Goal: Task Accomplishment & Management: Use online tool/utility

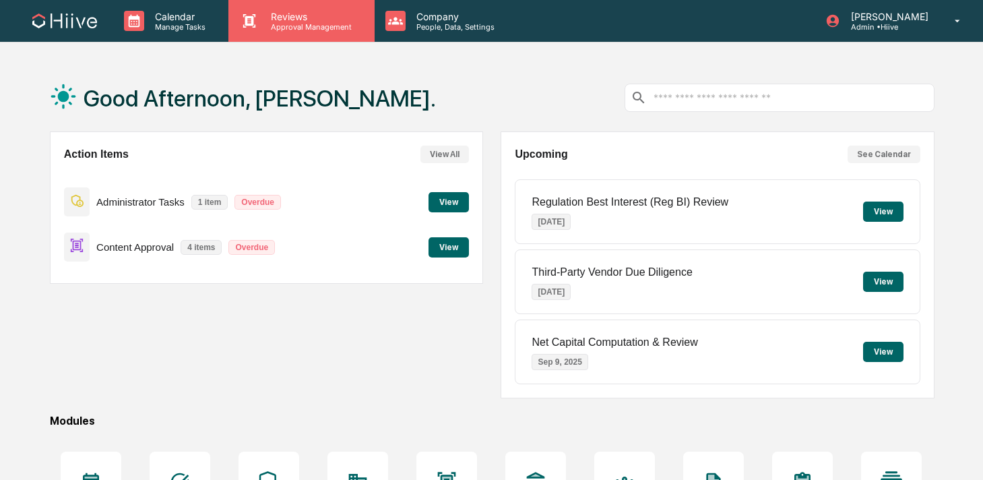
click at [326, 41] on div "Reviews Approval Management" at bounding box center [301, 21] width 146 height 42
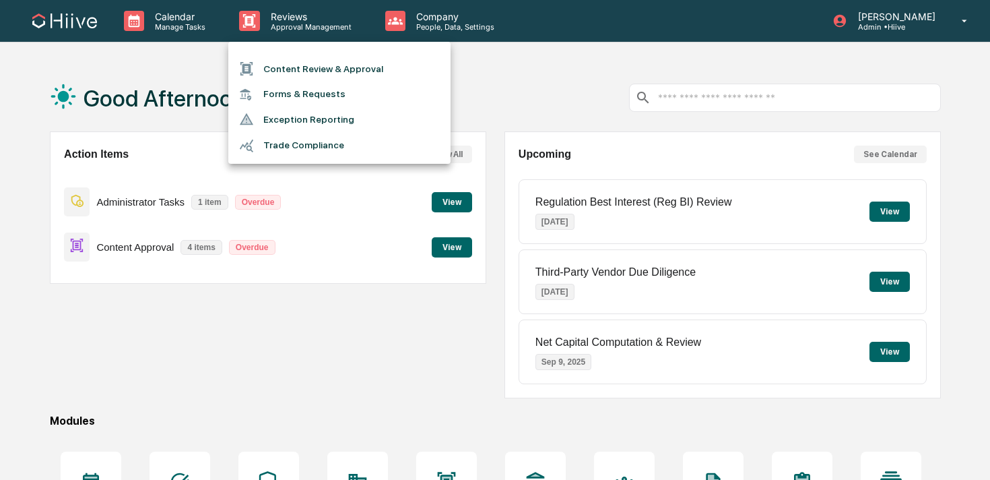
click at [305, 73] on li "Content Review & Approval" at bounding box center [339, 69] width 222 height 26
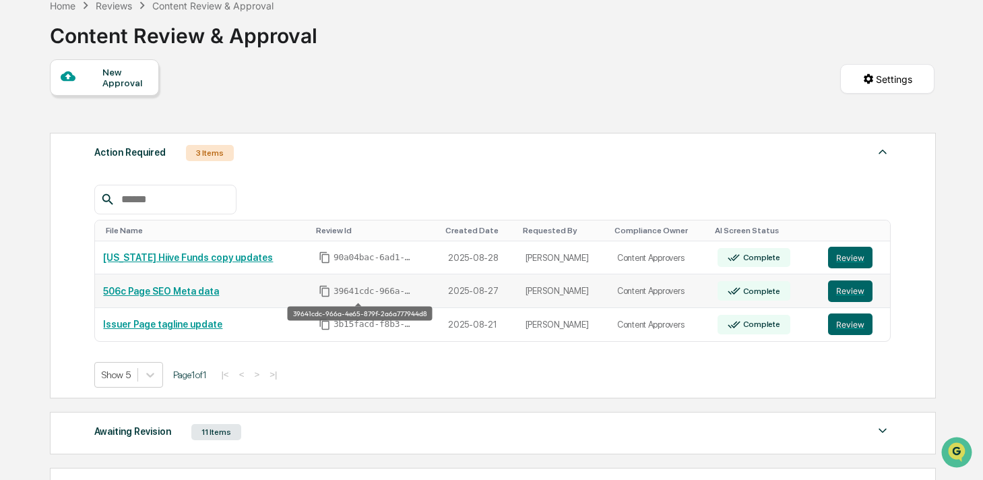
scroll to position [199, 0]
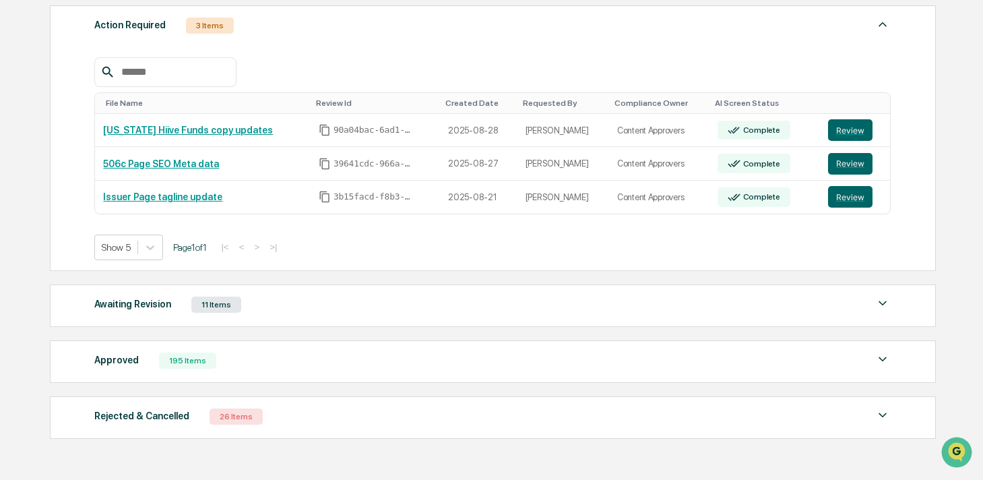
click at [302, 309] on div "Awaiting Revision 11 Items" at bounding box center [492, 304] width 796 height 19
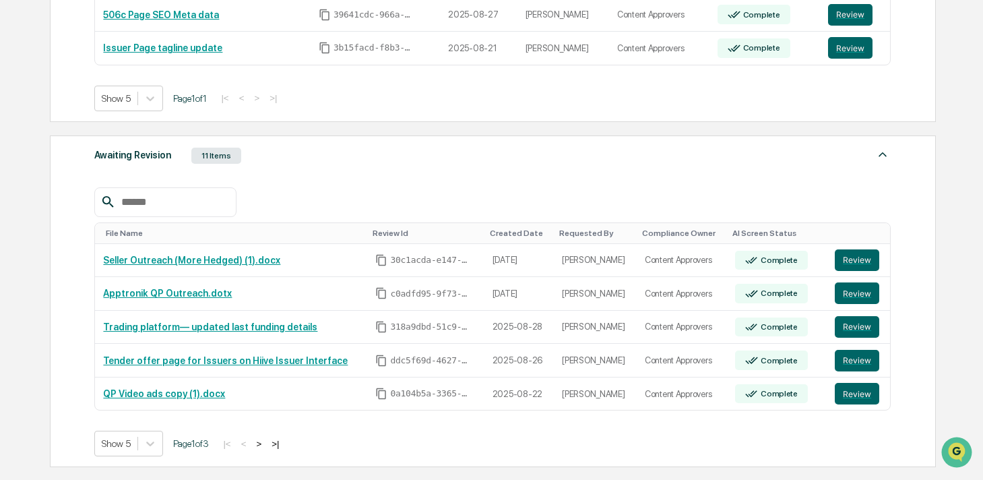
scroll to position [419, 0]
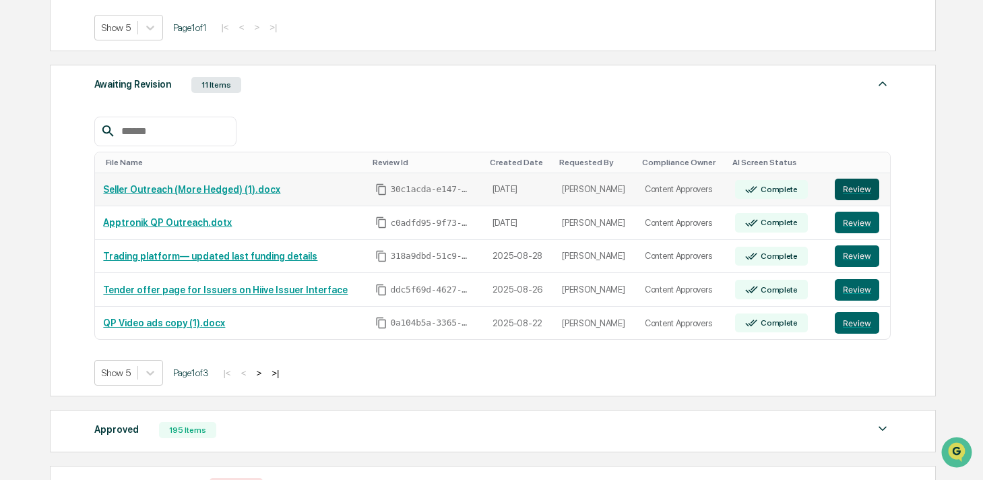
click at [858, 190] on button "Review" at bounding box center [857, 190] width 44 height 22
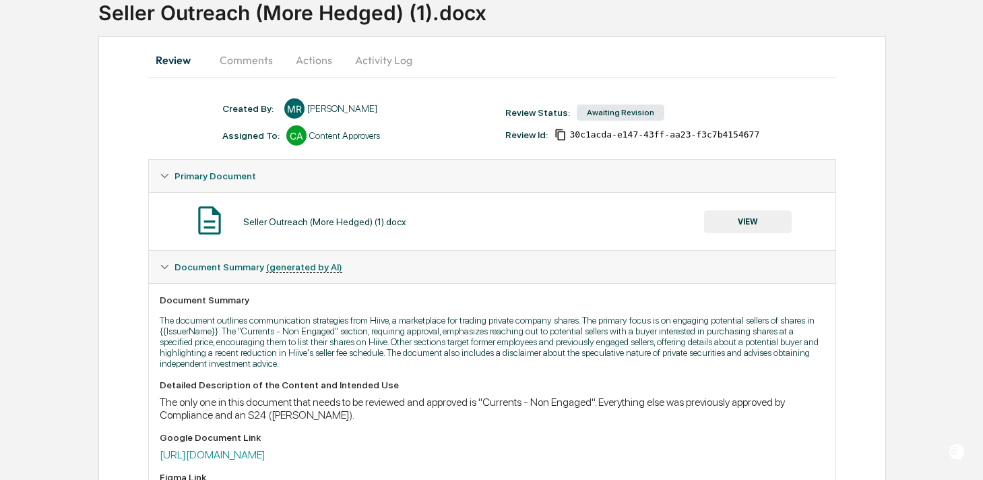
scroll to position [180, 0]
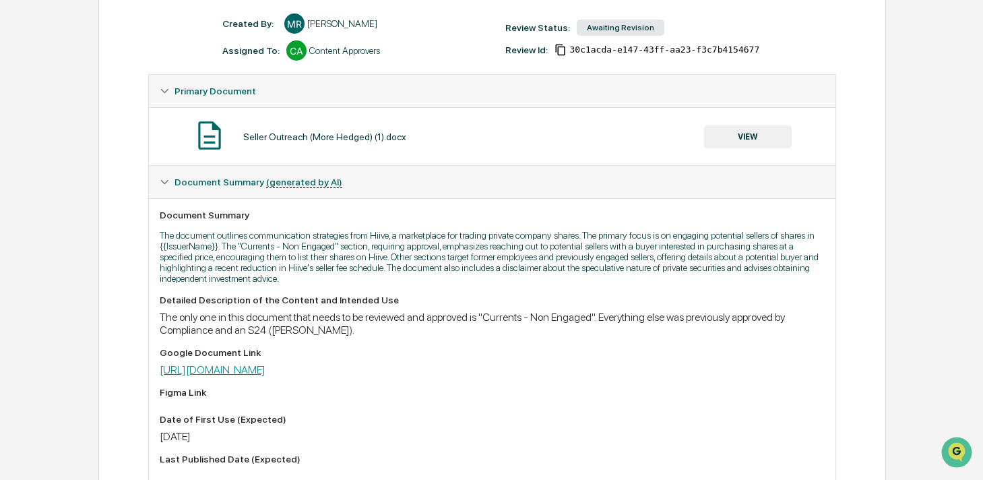
click at [265, 373] on link "https://docs.google.com/document/d/1uNMuqTna8w5Ybi4_vEEfxgTLcwWE3nfWfT6z6MTIvKg…" at bounding box center [213, 369] width 106 height 13
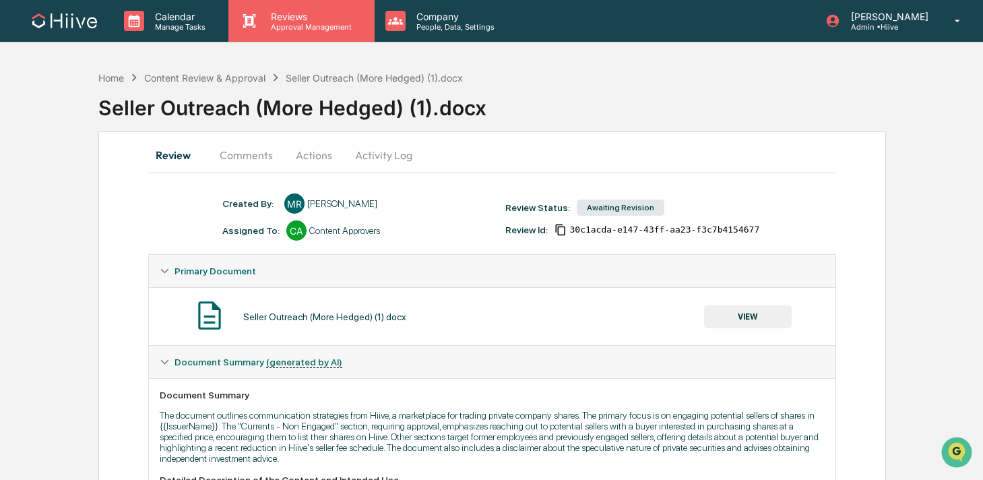
click at [274, 28] on p "Approval Management" at bounding box center [309, 26] width 98 height 9
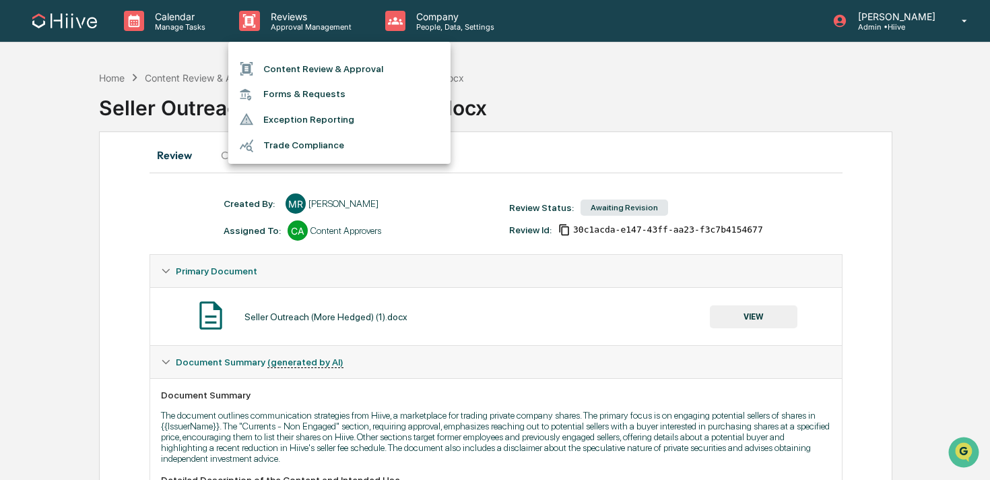
click at [278, 69] on li "Content Review & Approval" at bounding box center [339, 69] width 222 height 26
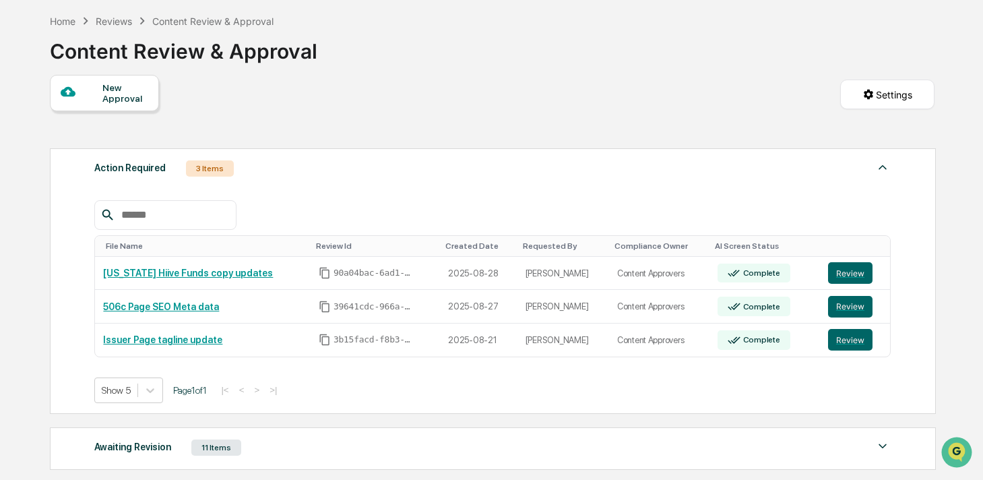
scroll to position [169, 0]
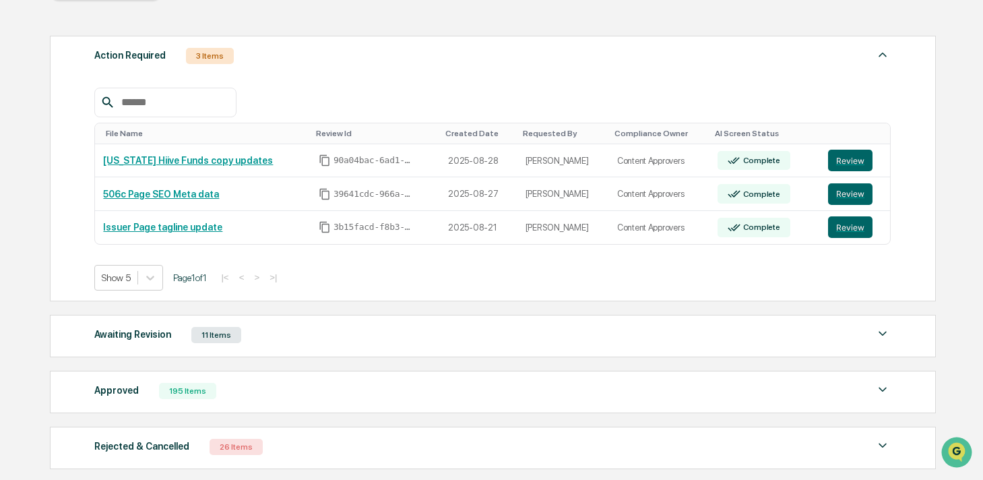
click at [211, 337] on div "11 Items" at bounding box center [216, 335] width 50 height 16
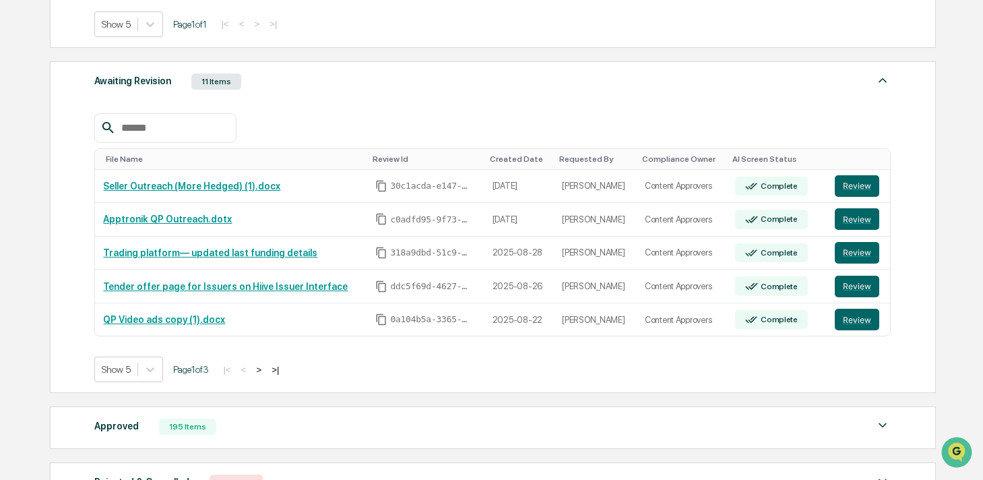
scroll to position [436, 0]
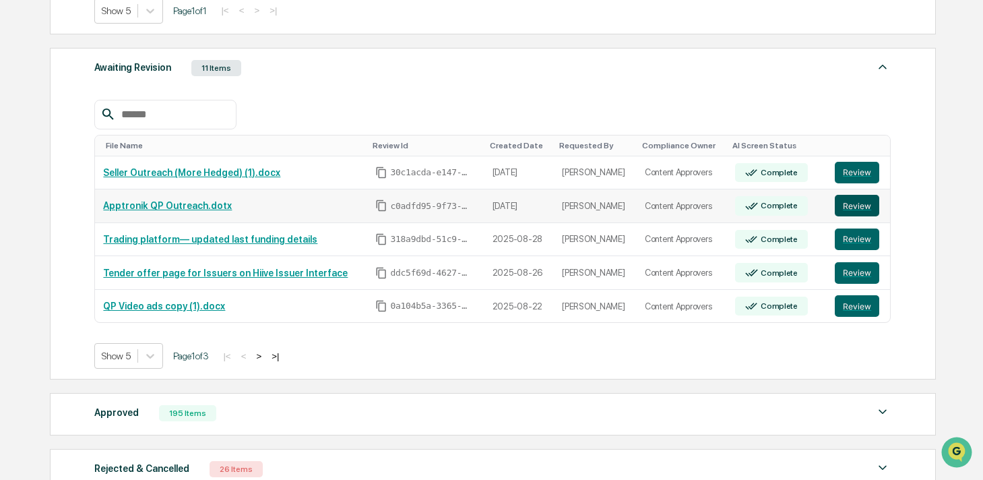
click at [851, 204] on button "Review" at bounding box center [857, 206] width 44 height 22
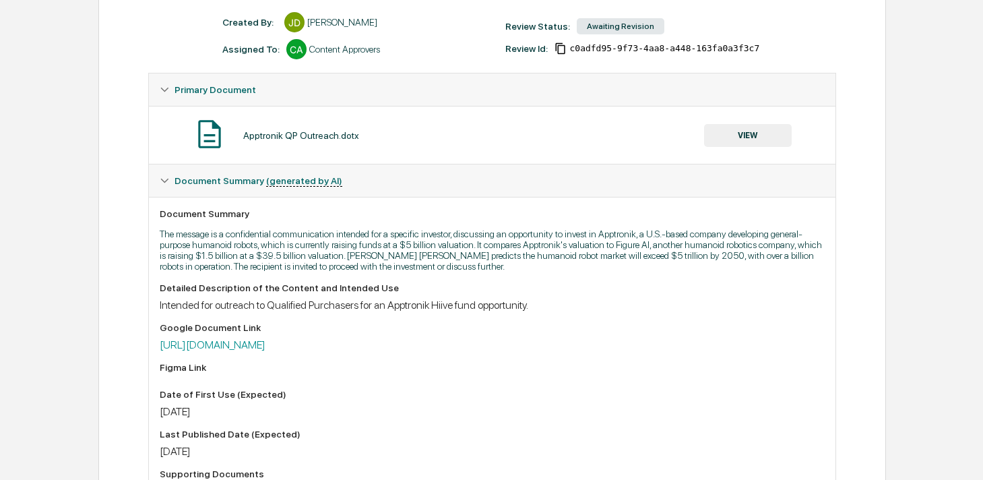
click at [724, 141] on button "VIEW" at bounding box center [748, 135] width 88 height 23
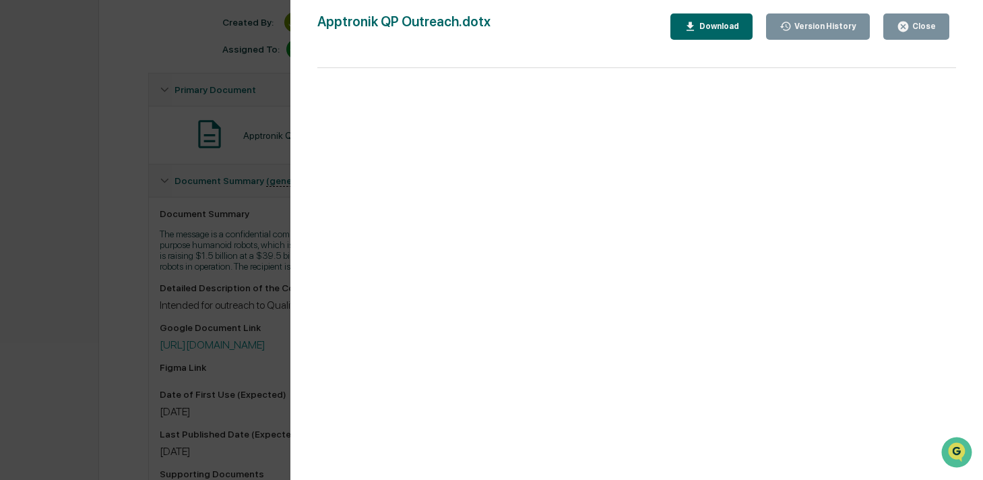
click at [269, 315] on div "Version History 09/02/2025, 10:01 PM James Dunlop Apptronik QP Outreach.dotx Cl…" at bounding box center [491, 240] width 983 height 480
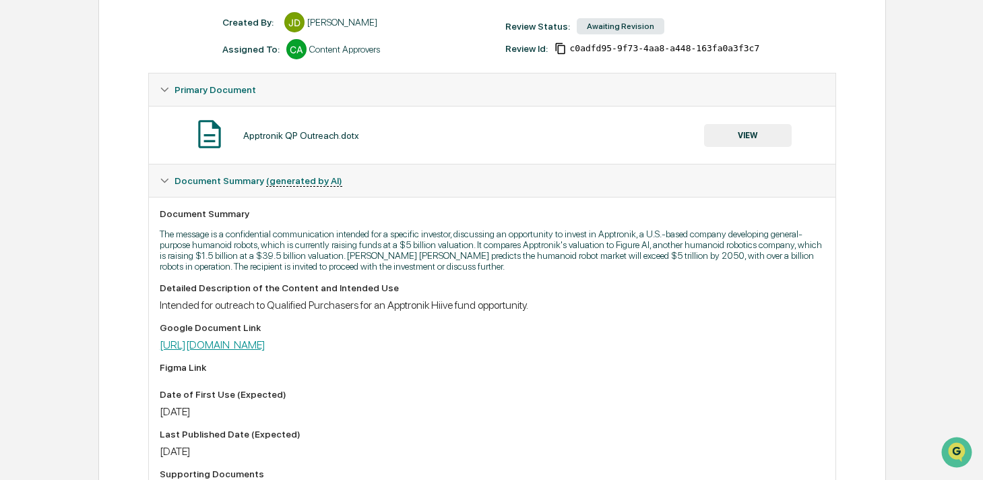
click at [265, 346] on link "[URL][DOMAIN_NAME]" at bounding box center [213, 344] width 106 height 13
click at [767, 140] on button "VIEW" at bounding box center [748, 135] width 88 height 23
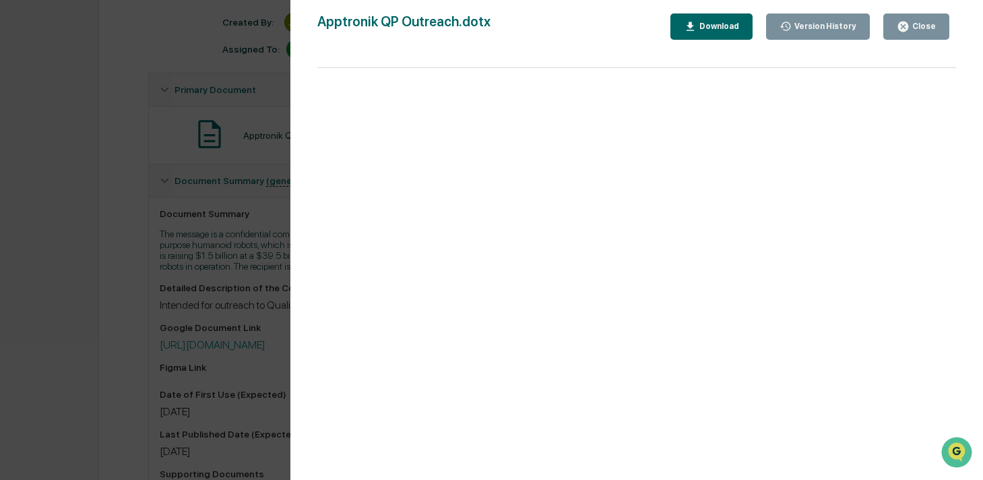
scroll to position [2, 0]
click at [247, 245] on div "Version History 09/02/2025, 10:01 PM James Dunlop Apptronik QP Outreach.dotx Cl…" at bounding box center [491, 240] width 983 height 480
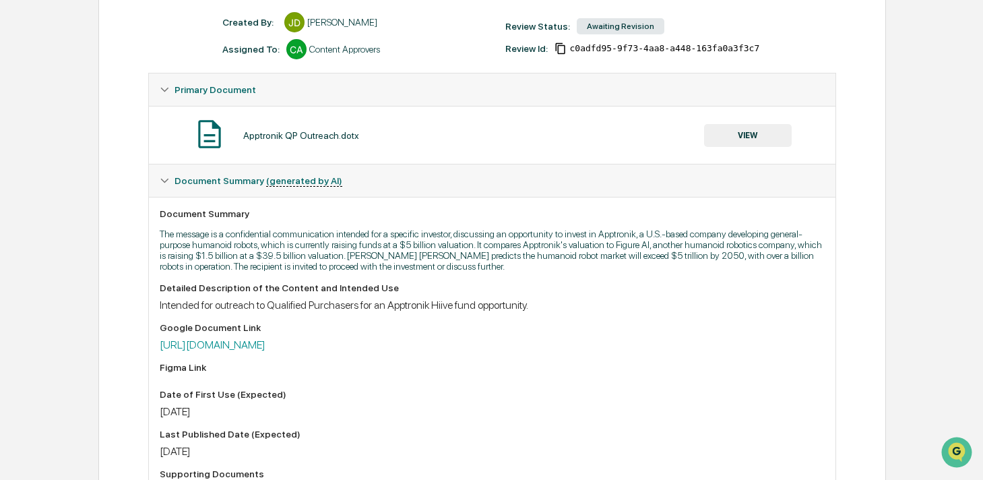
scroll to position [0, 0]
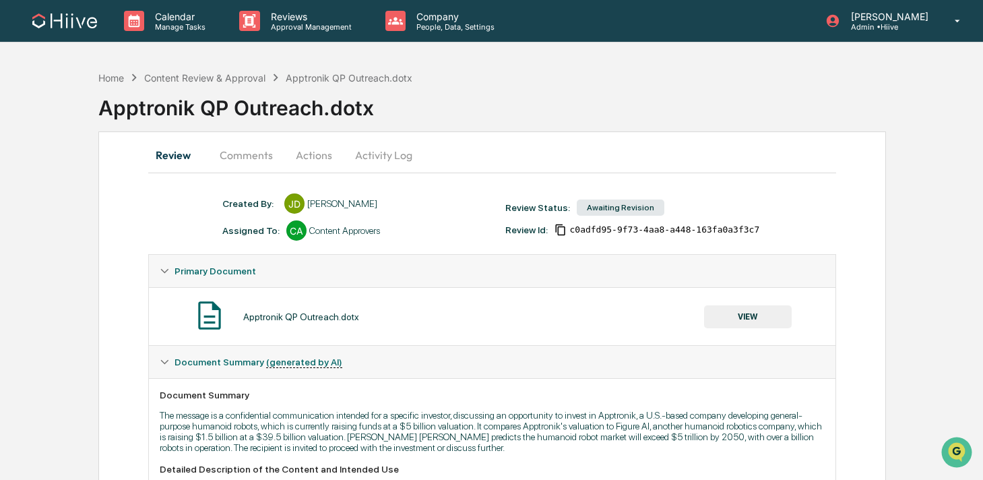
click at [377, 164] on button "Activity Log" at bounding box center [383, 155] width 79 height 32
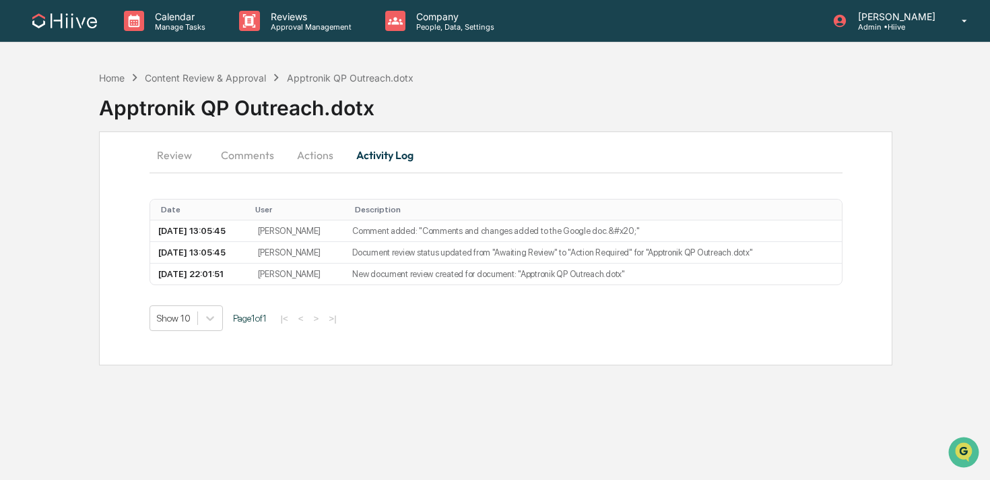
click at [311, 151] on button "Actions" at bounding box center [315, 155] width 61 height 32
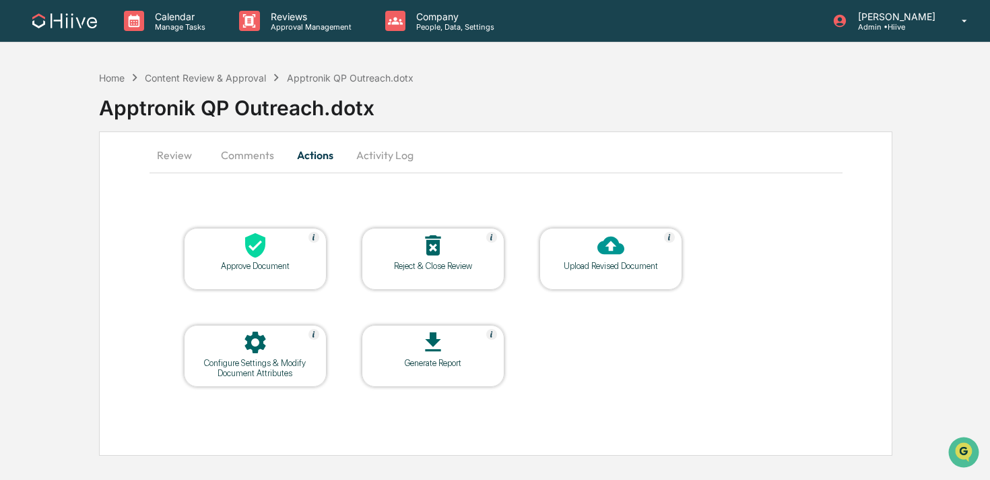
click at [261, 160] on button "Comments" at bounding box center [247, 155] width 75 height 32
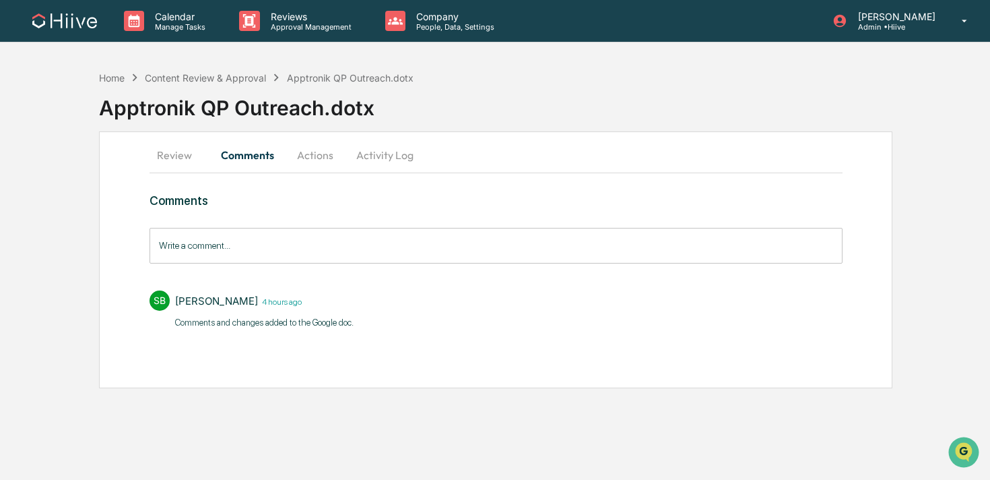
click at [175, 162] on button "Review" at bounding box center [180, 155] width 61 height 32
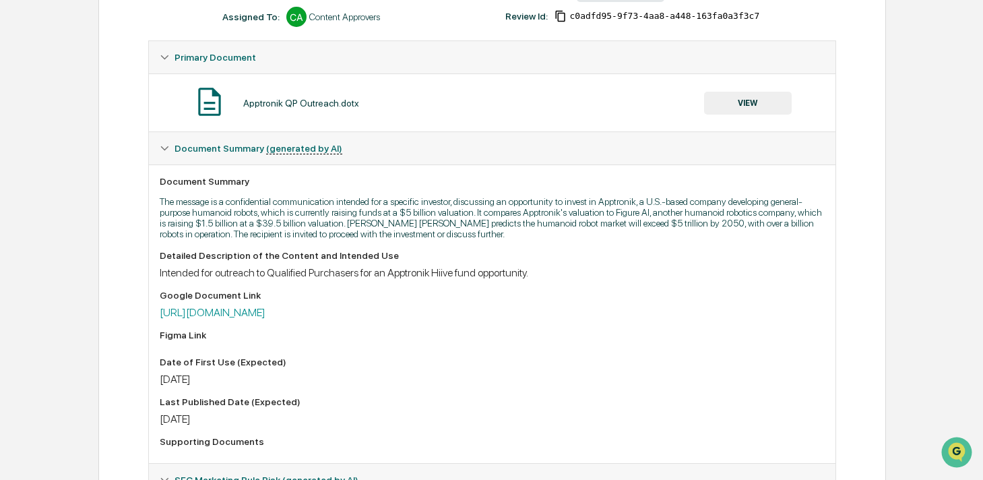
scroll to position [128, 0]
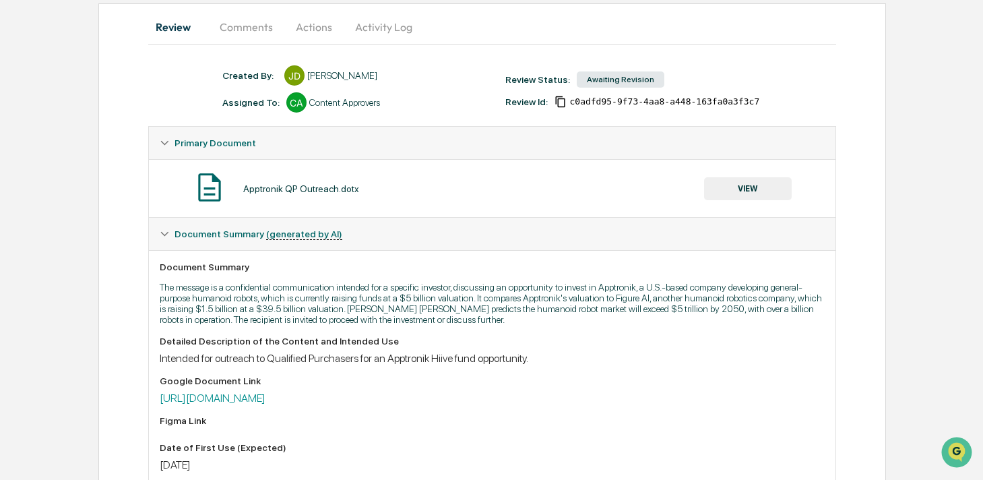
click at [375, 38] on button "Activity Log" at bounding box center [383, 27] width 79 height 32
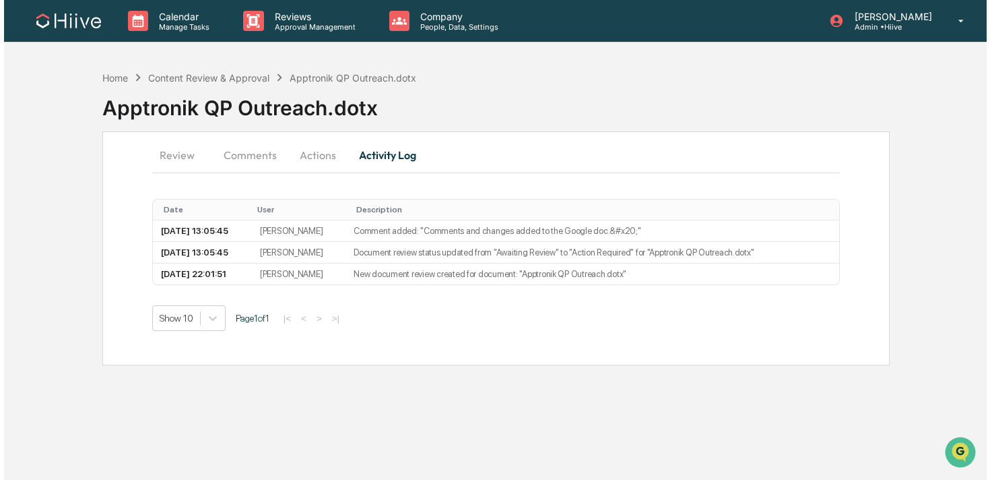
scroll to position [0, 0]
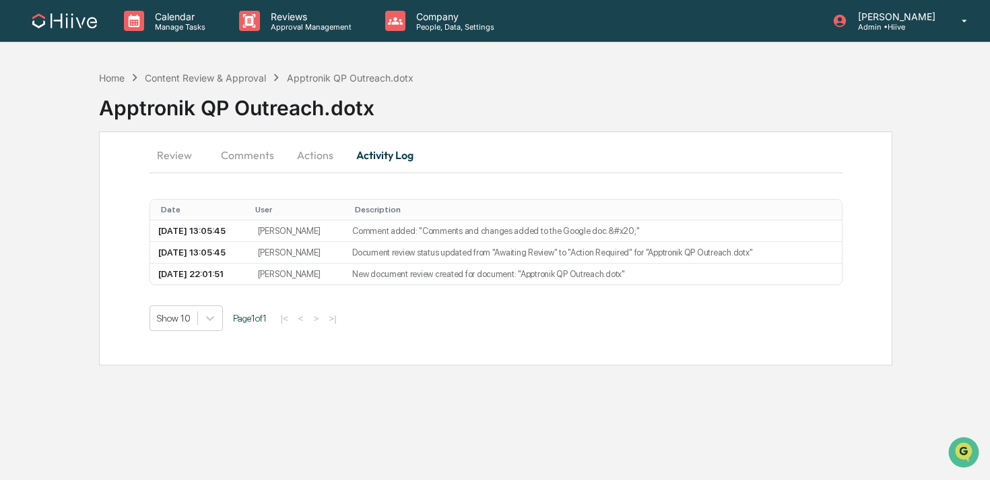
click at [310, 149] on button "Actions" at bounding box center [315, 155] width 61 height 32
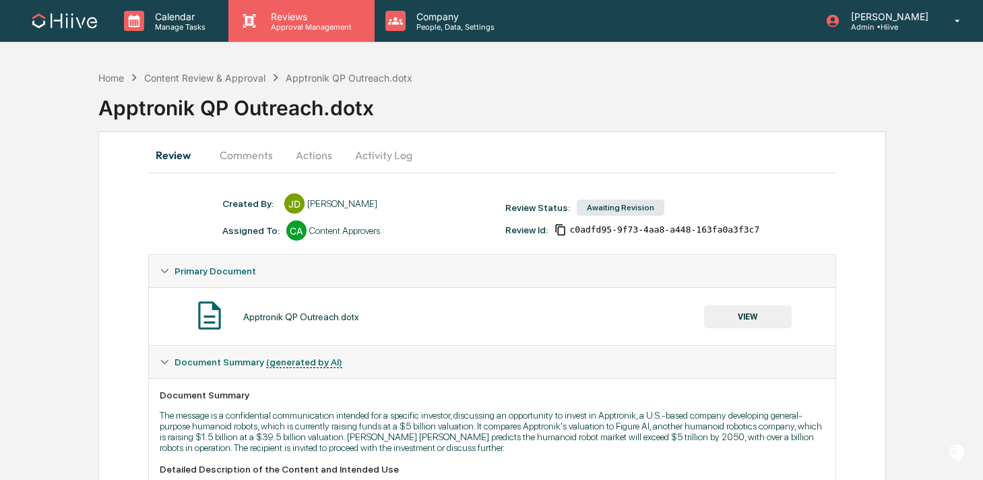
click at [329, 22] on p "Approval Management" at bounding box center [309, 26] width 98 height 9
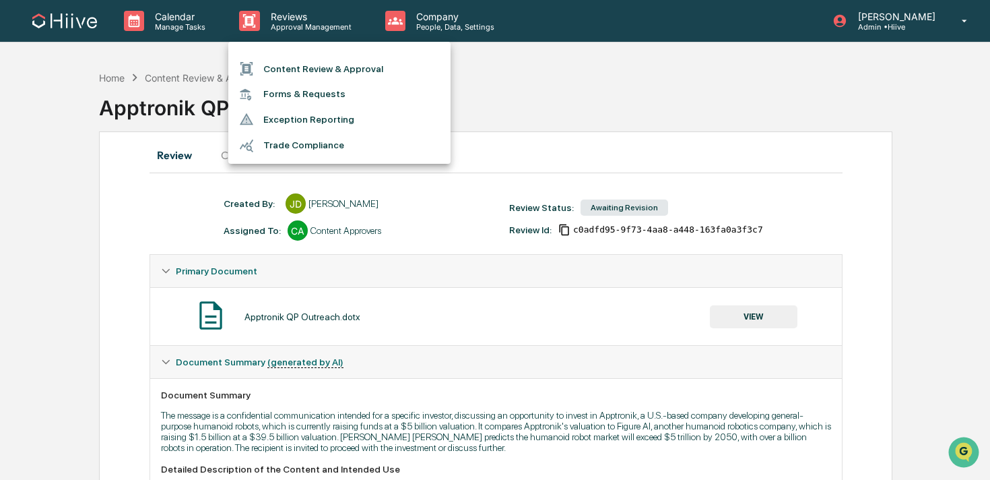
click at [313, 63] on li "Content Review & Approval" at bounding box center [339, 69] width 222 height 26
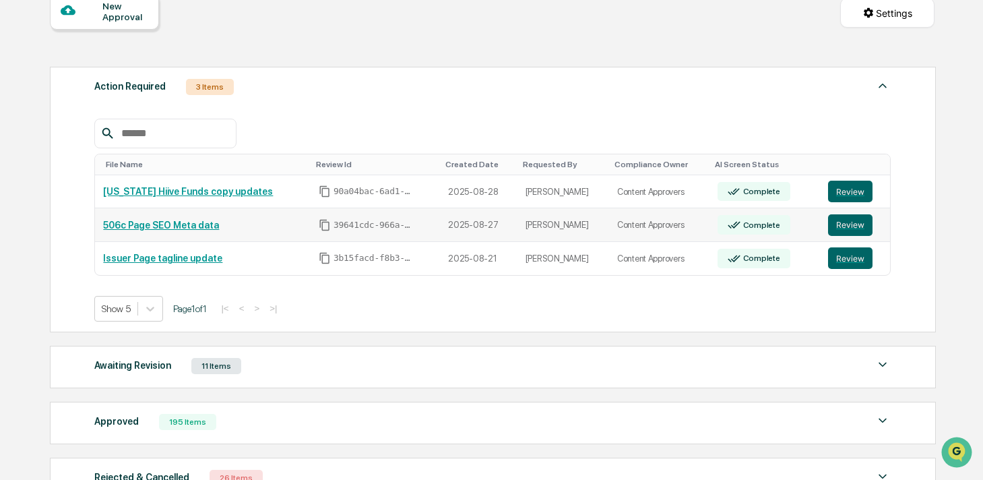
scroll to position [254, 0]
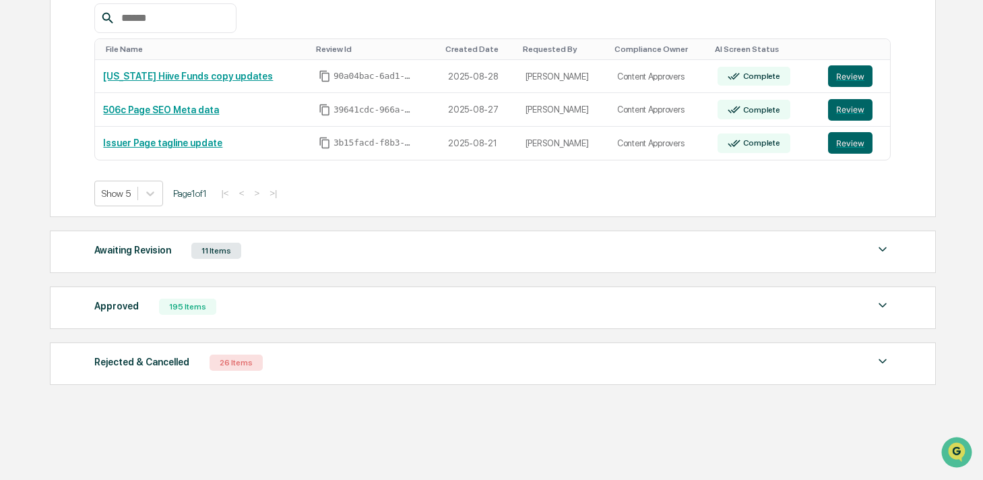
click at [313, 246] on div "Awaiting Revision 11 Items" at bounding box center [492, 250] width 796 height 19
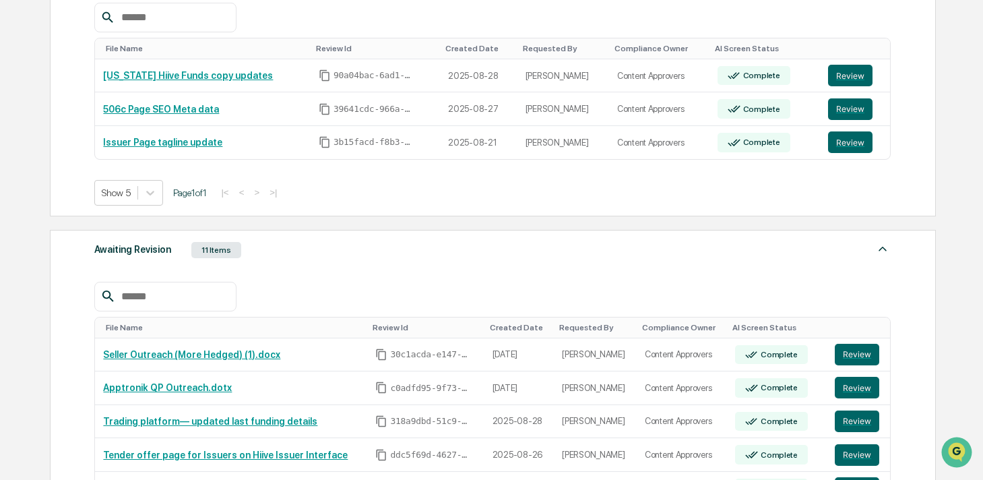
click at [292, 254] on div "Awaiting Revision 11 Items" at bounding box center [492, 249] width 796 height 19
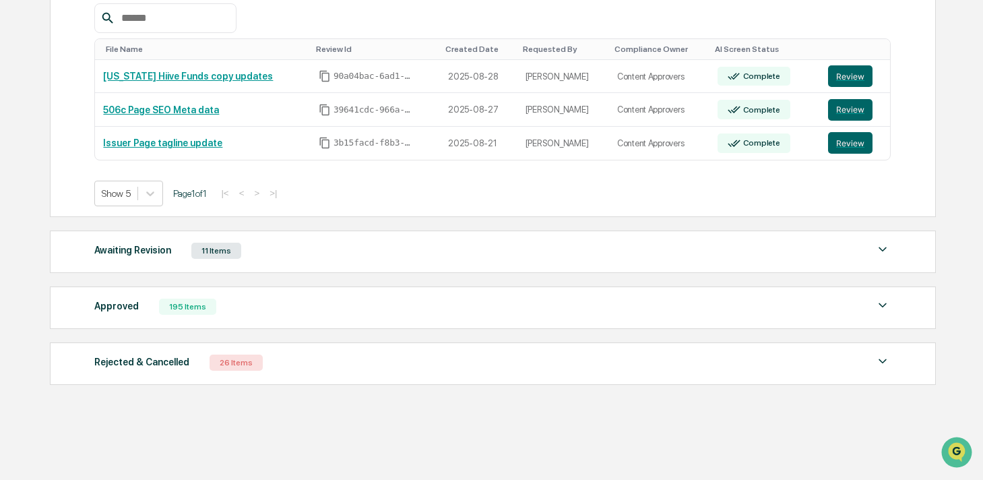
click at [321, 247] on div "Awaiting Revision 11 Items" at bounding box center [492, 250] width 796 height 19
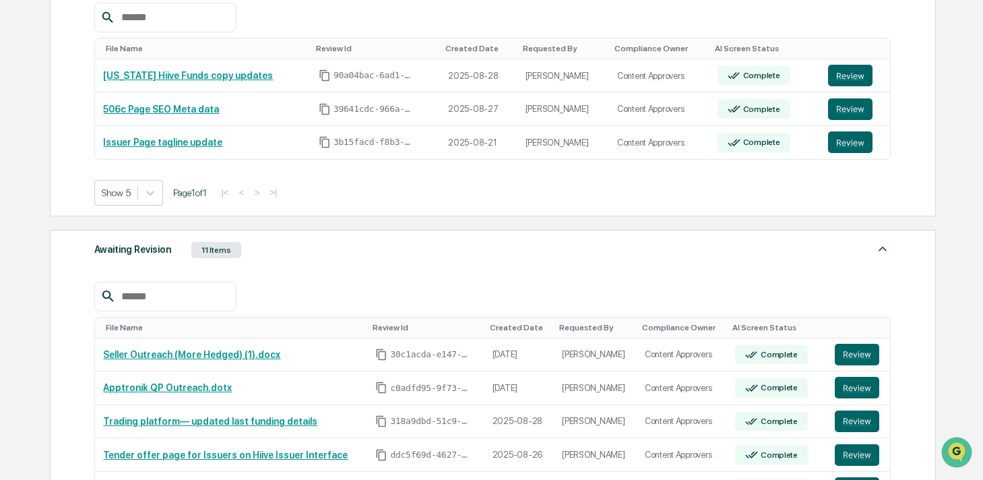
scroll to position [424, 0]
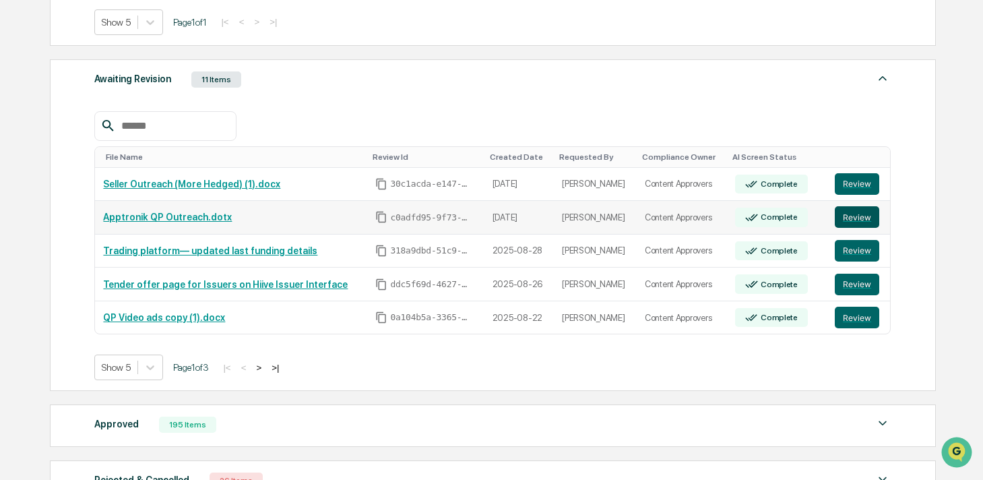
click at [864, 216] on button "Review" at bounding box center [857, 217] width 44 height 22
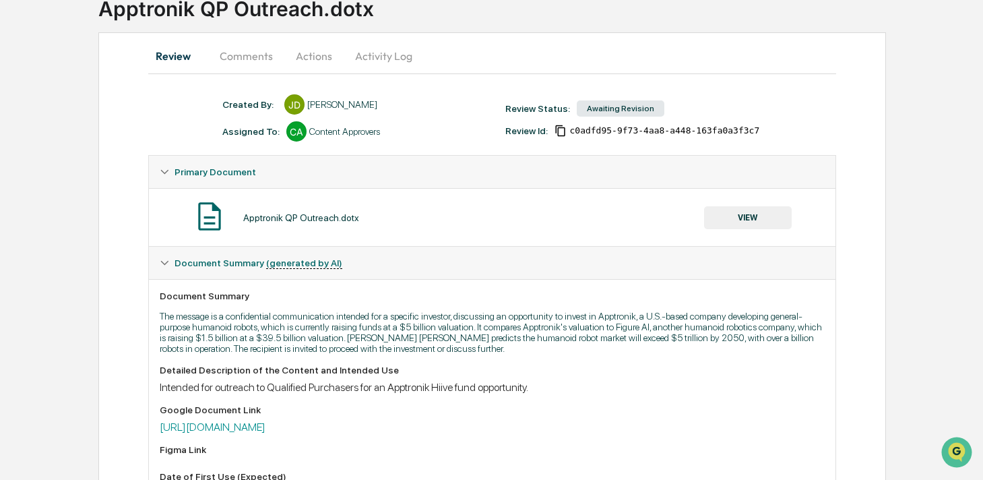
scroll to position [87, 0]
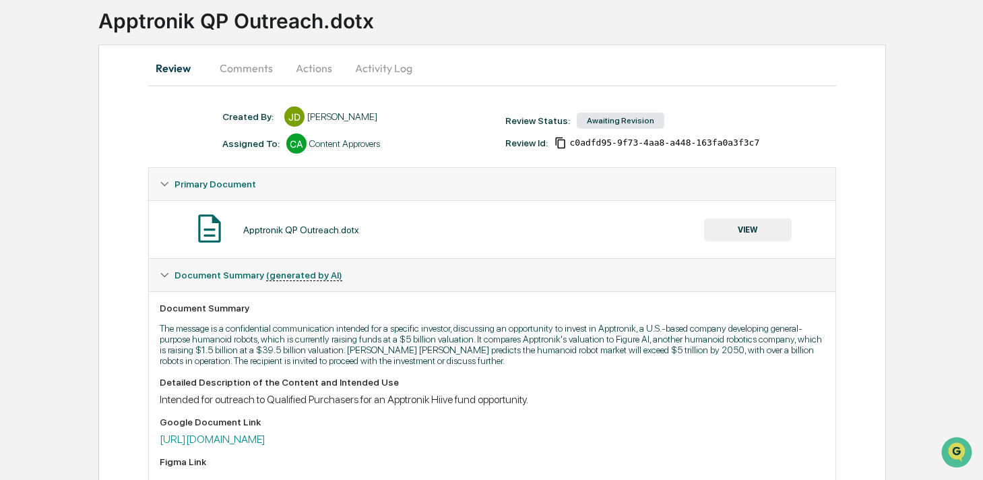
click at [756, 233] on button "VIEW" at bounding box center [748, 229] width 88 height 23
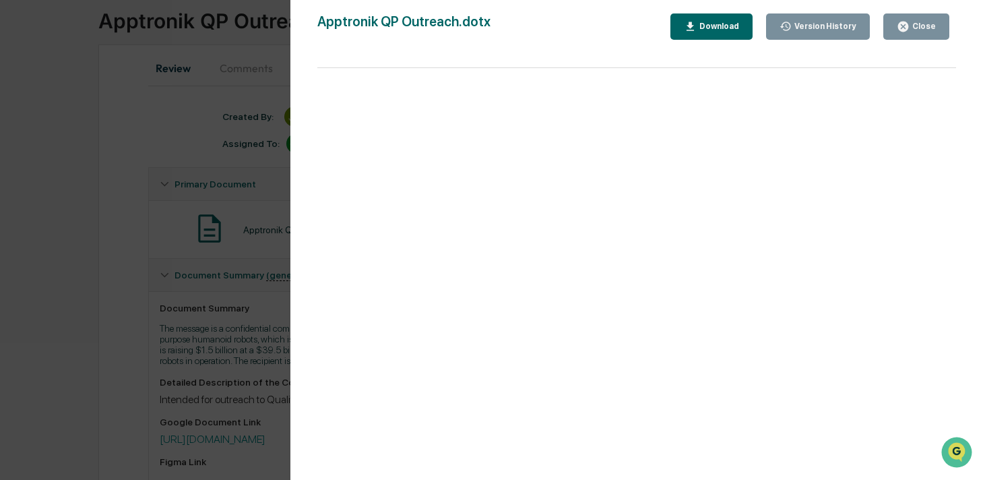
click at [909, 34] on button "Close" at bounding box center [916, 26] width 66 height 26
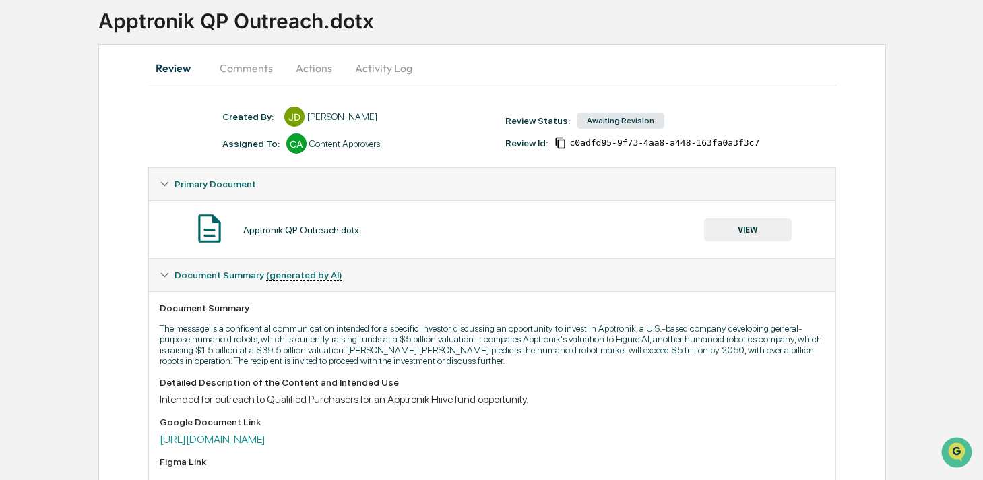
click at [737, 235] on button "VIEW" at bounding box center [748, 229] width 88 height 23
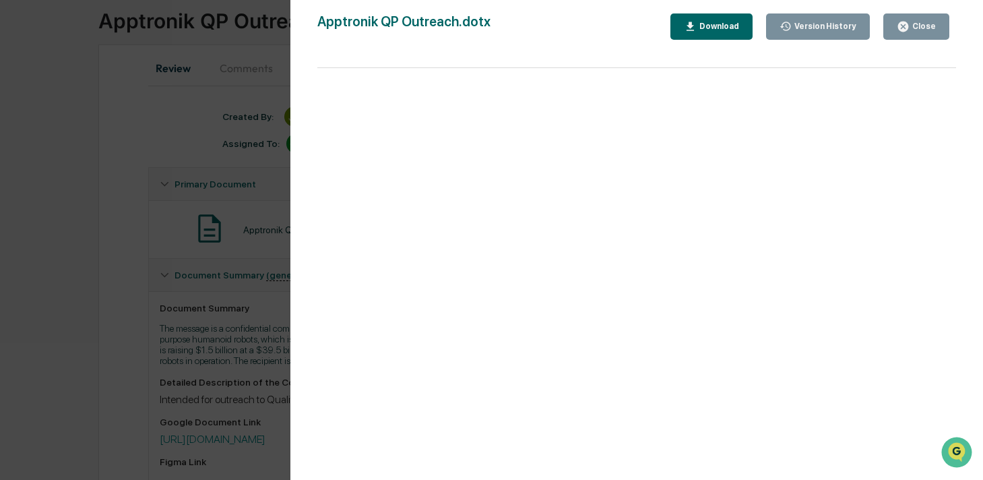
scroll to position [0, 0]
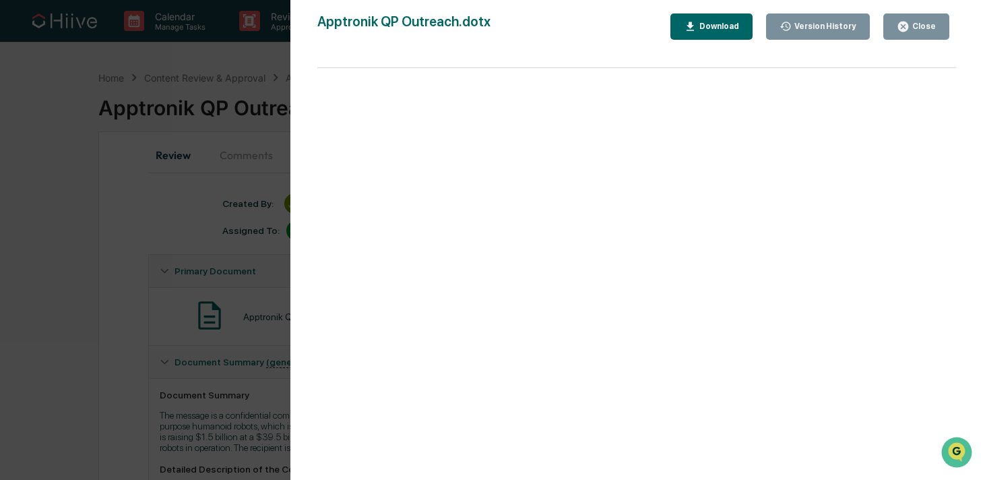
click at [916, 30] on div "Close" at bounding box center [922, 26] width 26 height 9
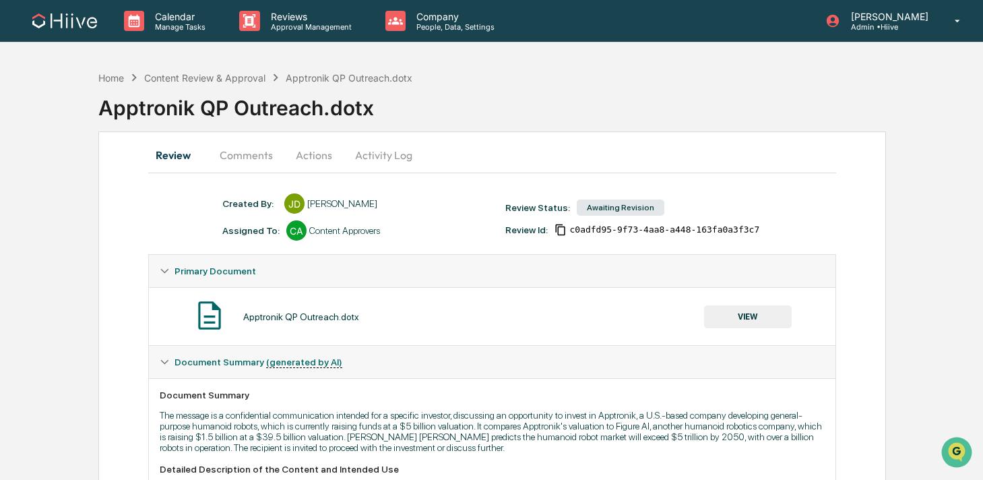
click at [743, 311] on button "VIEW" at bounding box center [748, 316] width 88 height 23
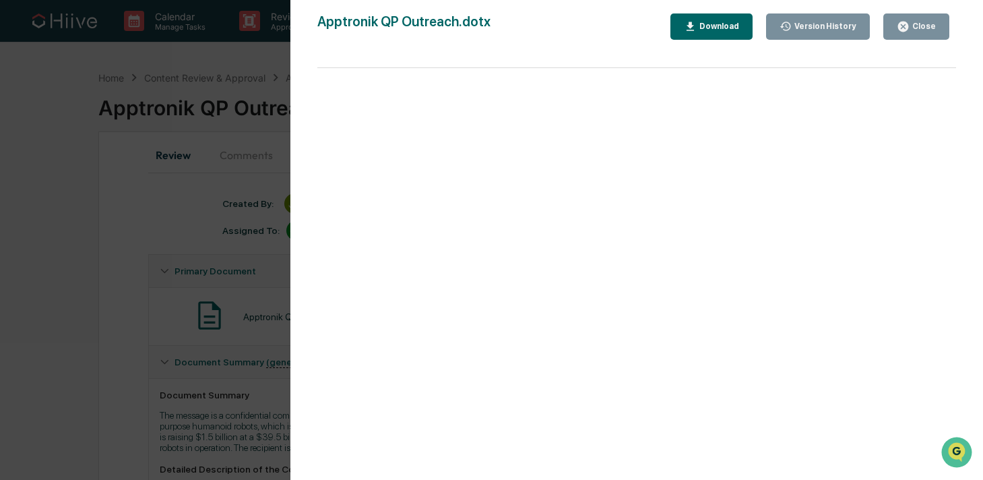
click at [922, 26] on div "Close" at bounding box center [922, 26] width 26 height 9
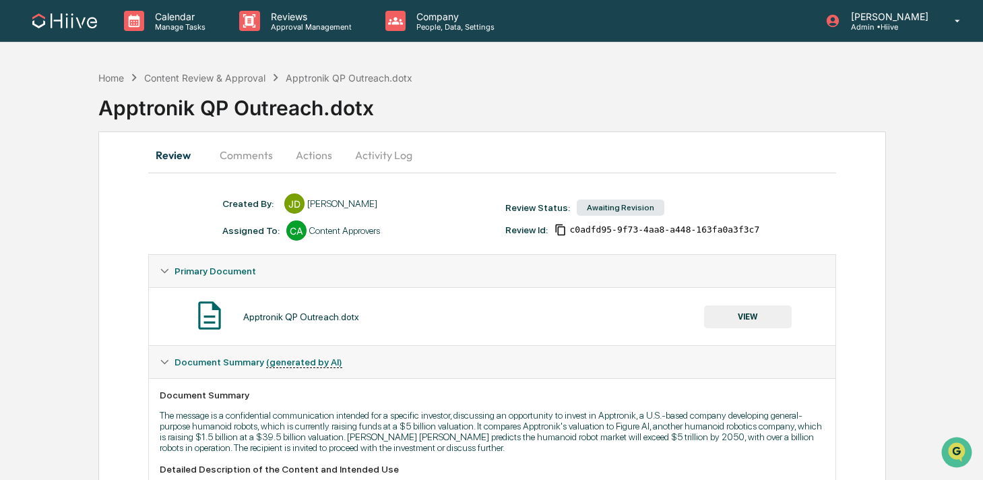
click at [729, 327] on button "VIEW" at bounding box center [748, 316] width 88 height 23
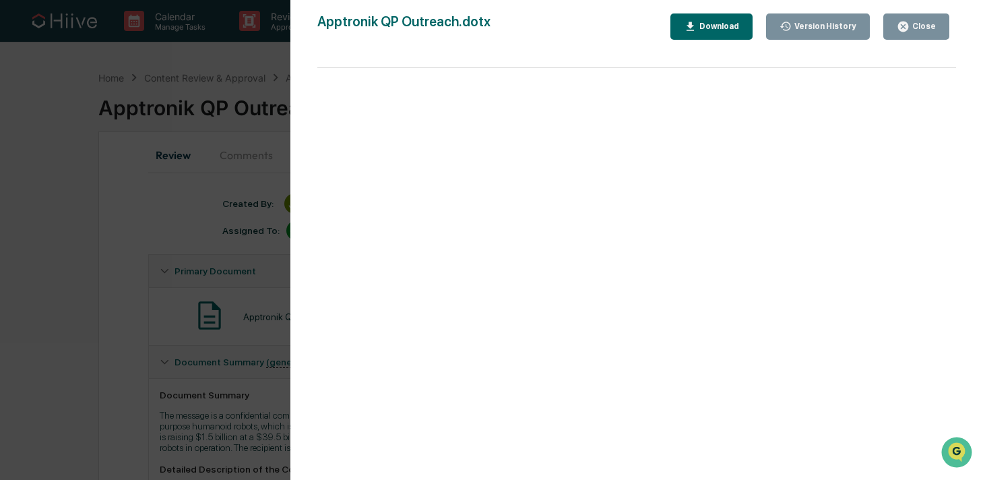
click at [891, 26] on button "Close" at bounding box center [916, 26] width 66 height 26
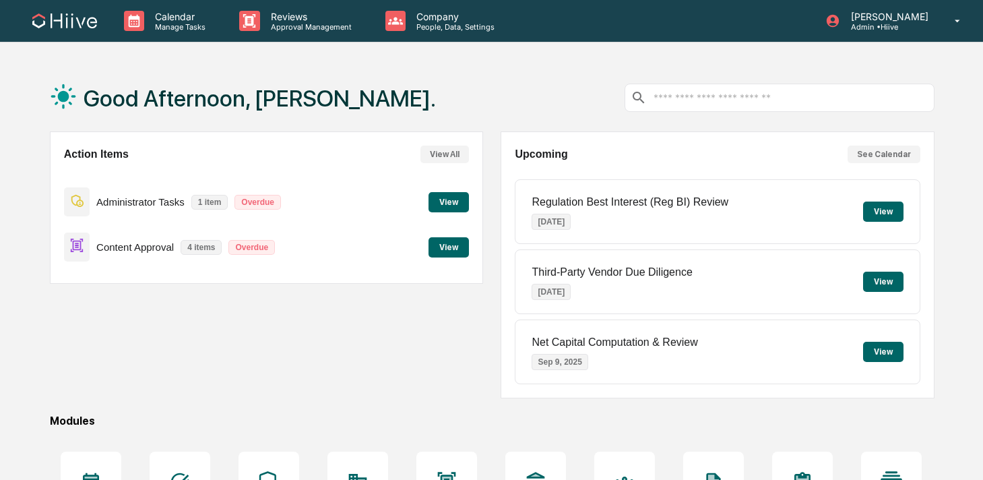
click at [278, 53] on div "Calendar Manage Tasks Reviews Approval Management Company People, Data, Setting…" at bounding box center [491, 326] width 983 height 652
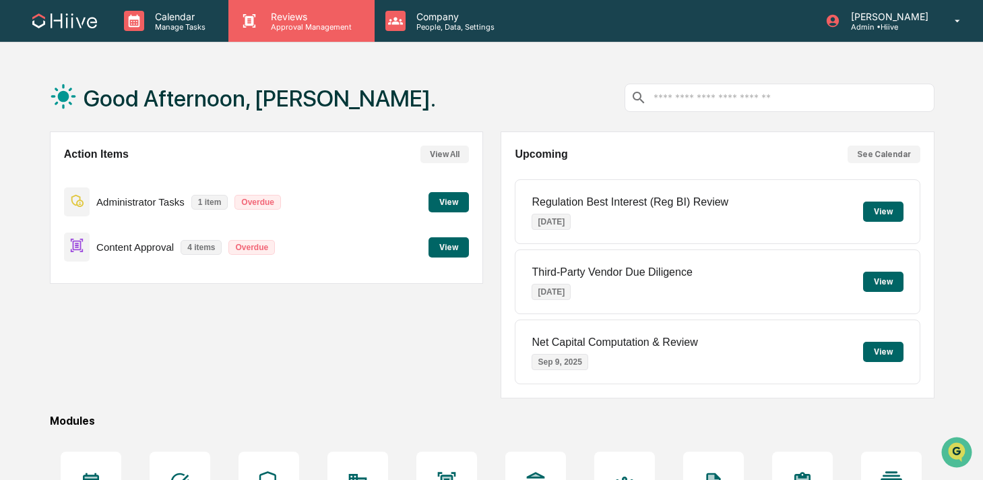
click at [277, 41] on div "Reviews Approval Management" at bounding box center [301, 21] width 146 height 42
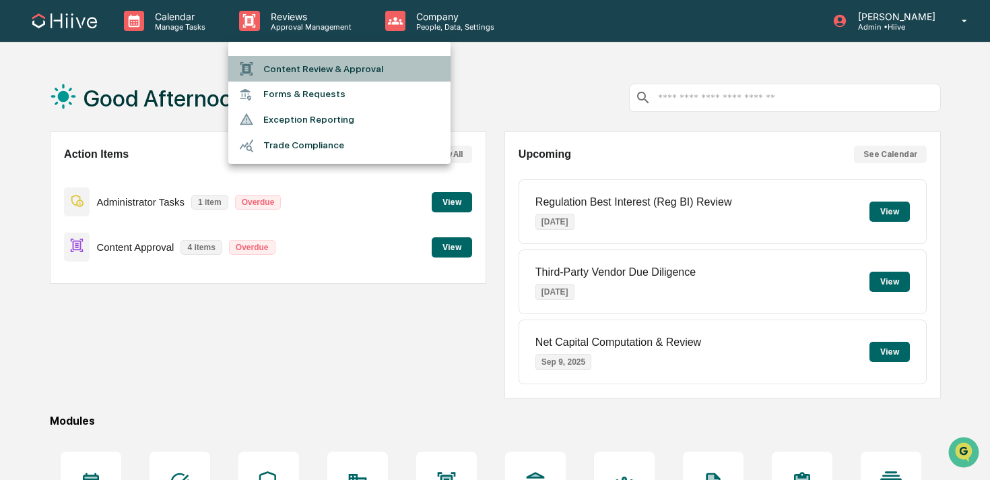
click at [284, 62] on li "Content Review & Approval" at bounding box center [339, 69] width 222 height 26
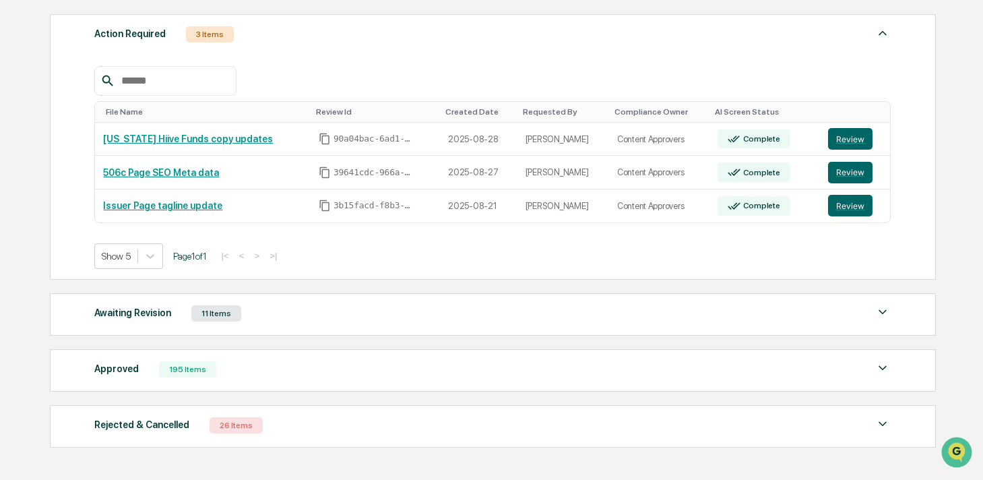
scroll to position [254, 0]
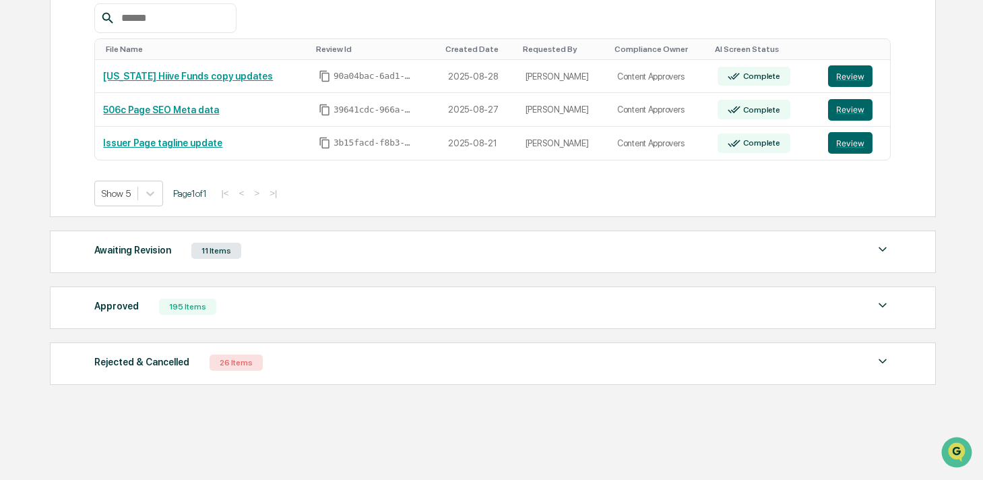
click at [216, 240] on div "Awaiting Revision 11 Items File Name Review Id Created Date Requested By Compli…" at bounding box center [493, 251] width 886 height 42
click at [214, 259] on div "Awaiting Revision 11 Items File Name Review Id Created Date Requested By Compli…" at bounding box center [493, 251] width 886 height 42
click at [255, 255] on div "Awaiting Revision 11 Items" at bounding box center [492, 250] width 796 height 19
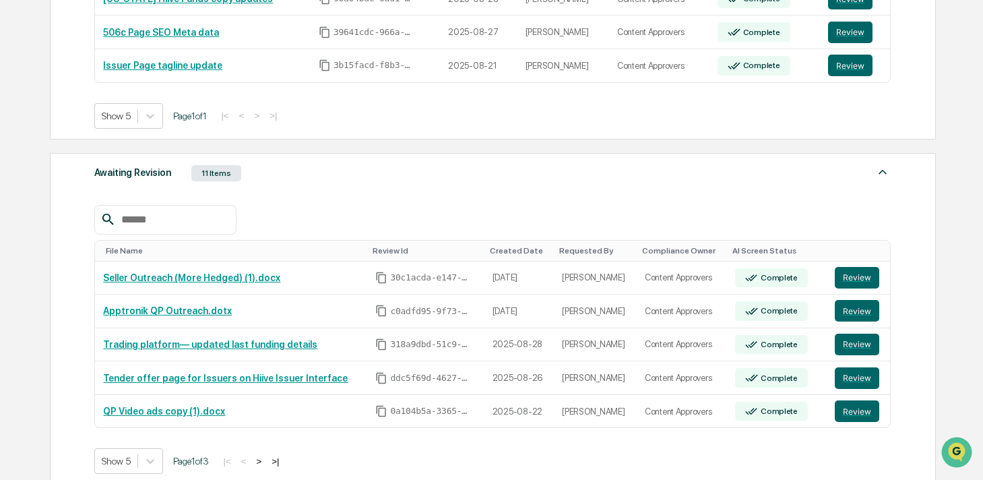
scroll to position [438, 0]
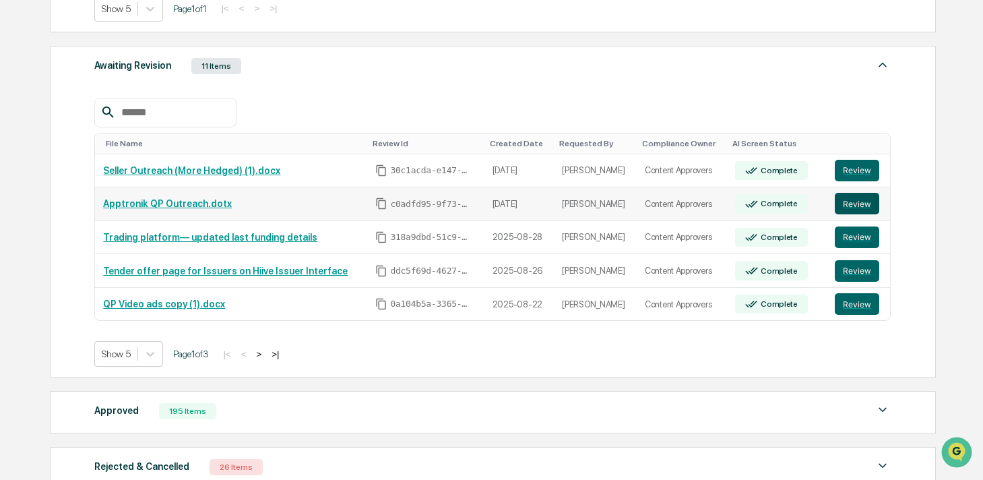
click at [851, 203] on button "Review" at bounding box center [857, 204] width 44 height 22
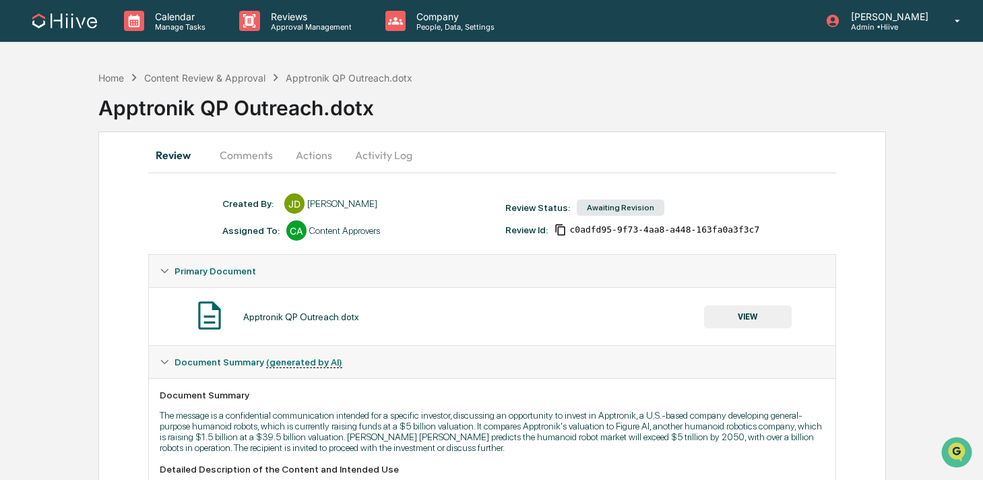
click at [706, 318] on button "VIEW" at bounding box center [748, 316] width 88 height 23
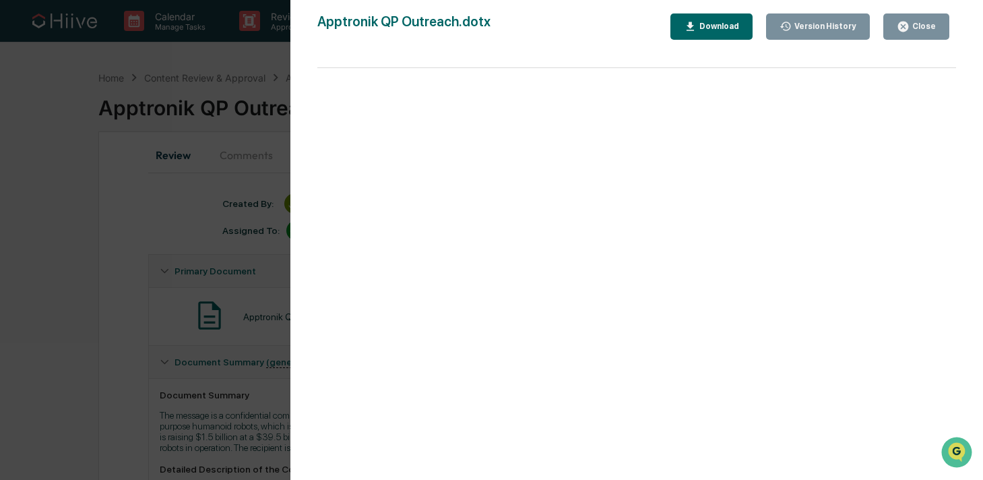
click at [222, 283] on div "Version History [DATE] 10:01 PM [PERSON_NAME] Apptronik QP Outreach.dotx Close …" at bounding box center [491, 240] width 983 height 480
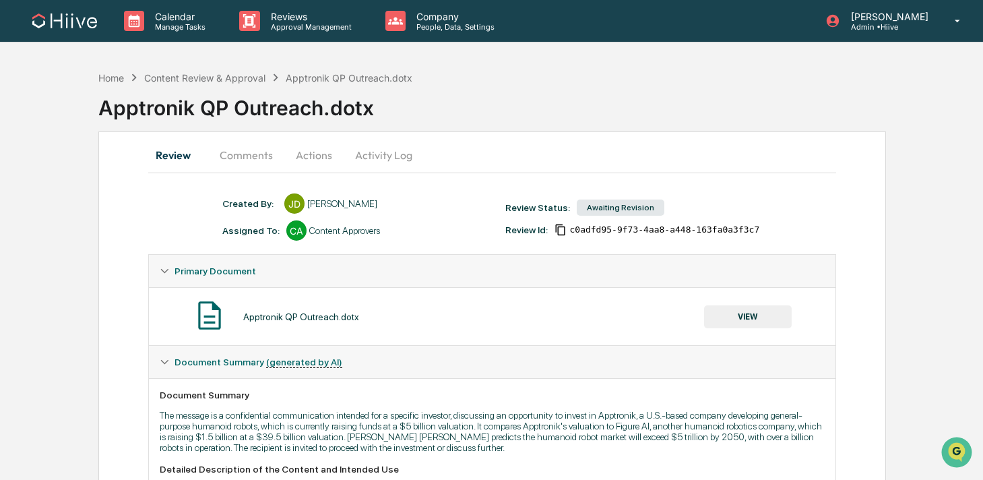
click at [363, 149] on button "Activity Log" at bounding box center [383, 155] width 79 height 32
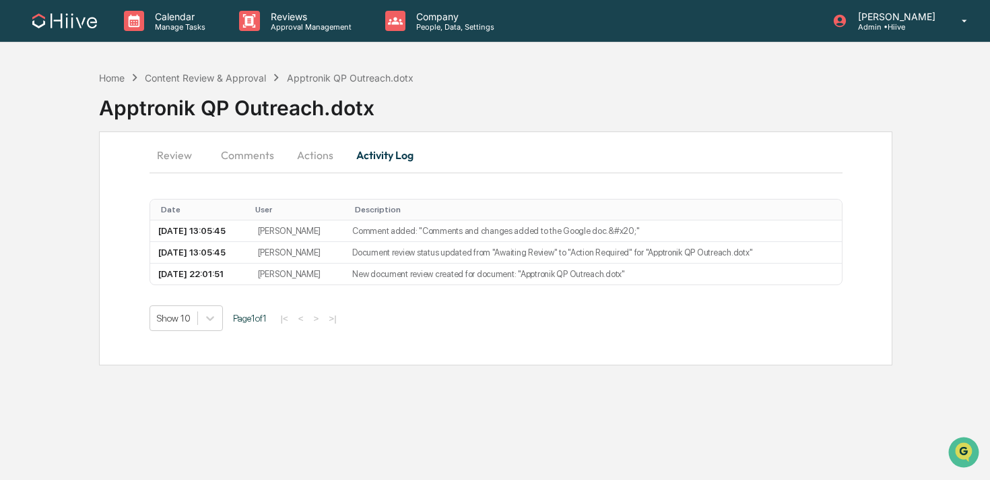
click at [294, 158] on button "Actions" at bounding box center [315, 155] width 61 height 32
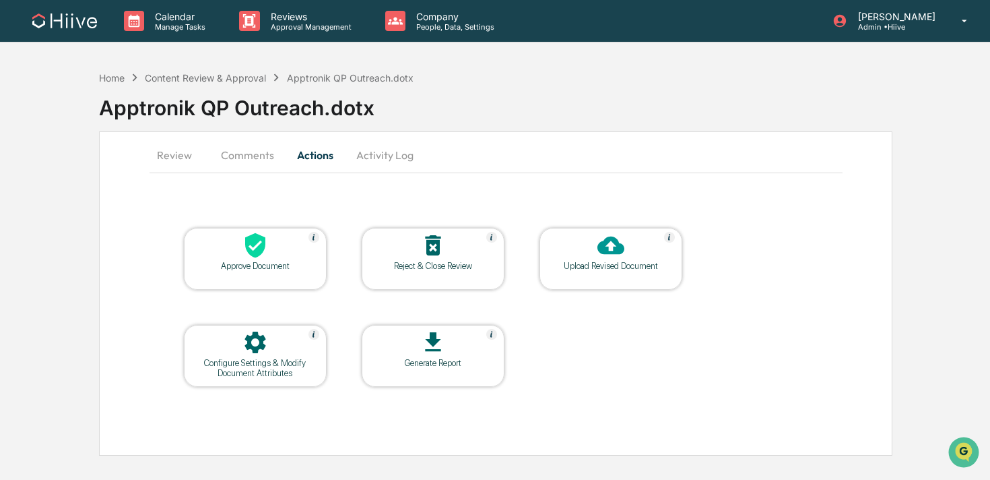
click at [240, 158] on button "Comments" at bounding box center [247, 155] width 75 height 32
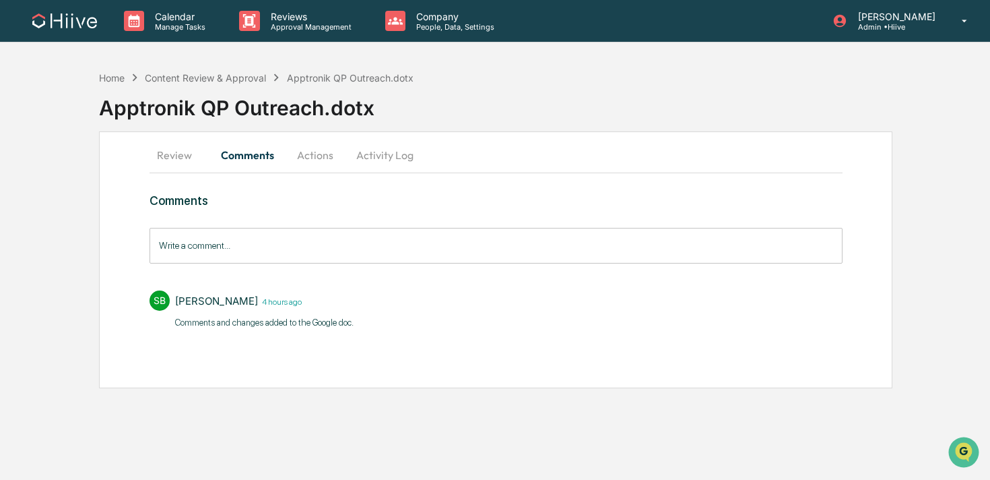
click at [176, 156] on button "Review" at bounding box center [180, 155] width 61 height 32
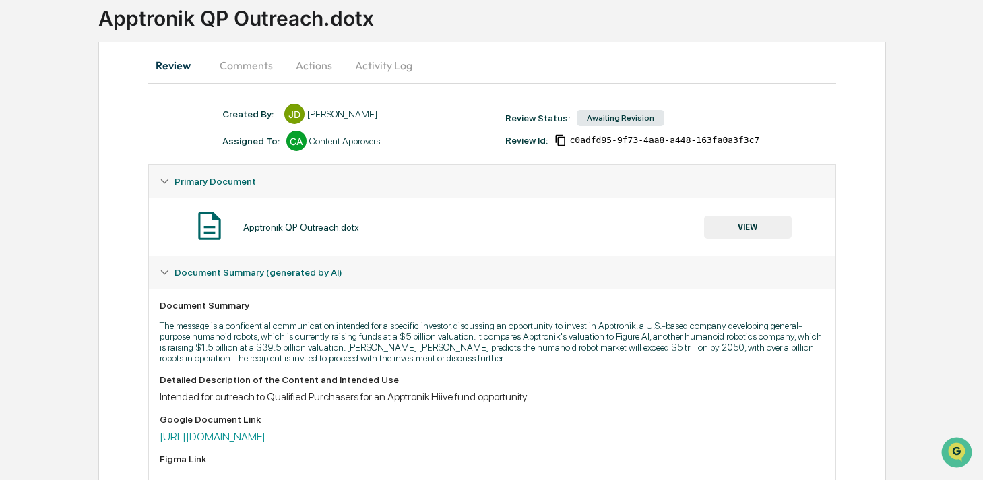
scroll to position [252, 0]
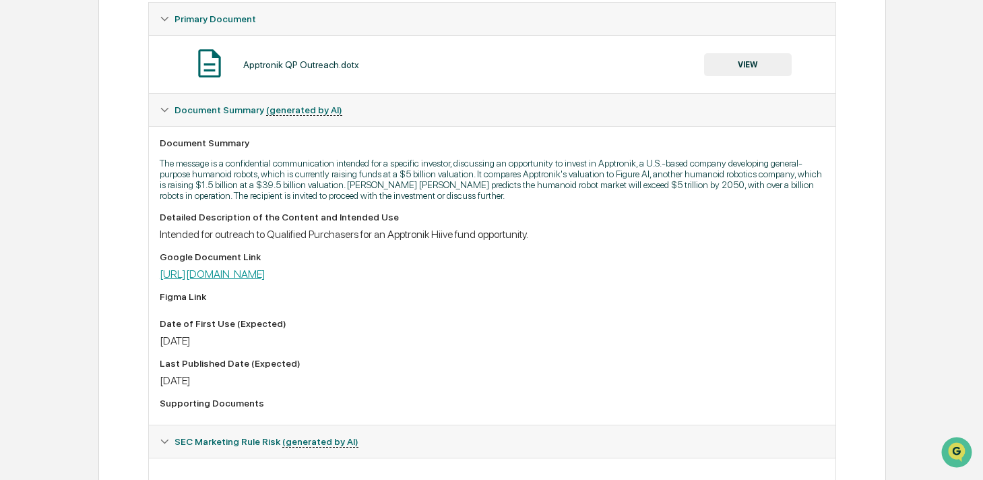
click at [231, 280] on link "[URL][DOMAIN_NAME]" at bounding box center [213, 273] width 106 height 13
